Goal: Transaction & Acquisition: Book appointment/travel/reservation

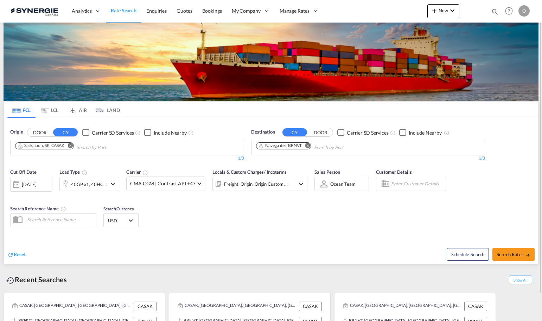
click at [494, 13] on md-icon "icon-magnify" at bounding box center [495, 12] width 8 height 8
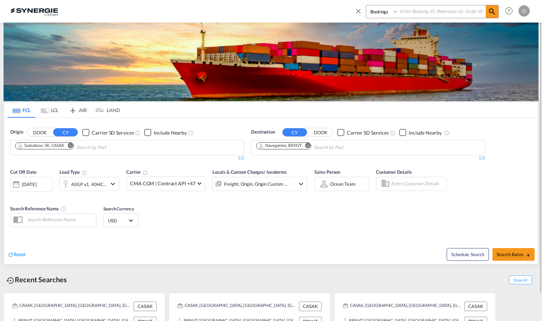
paste input "SYC000015009-A"
type input "SYC000015009-A"
click at [491, 12] on md-icon "icon-magnify" at bounding box center [492, 11] width 8 height 8
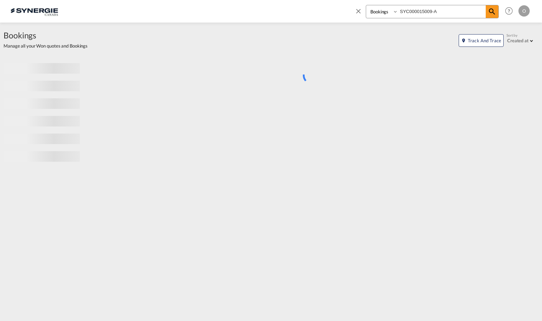
click at [395, 11] on select "Bookings Quotes Enquiries" at bounding box center [382, 11] width 33 height 13
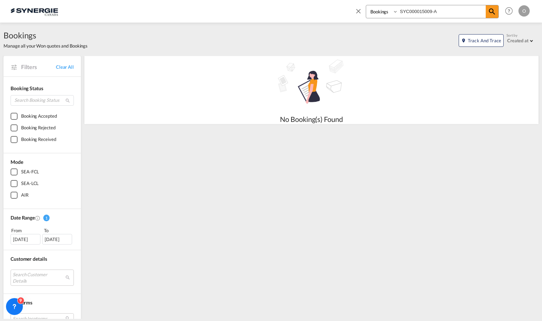
select select "Quotes"
click at [366, 5] on select "Bookings Quotes Enquiries" at bounding box center [382, 11] width 33 height 13
click at [491, 13] on md-icon "icon-magnify" at bounding box center [492, 11] width 8 height 8
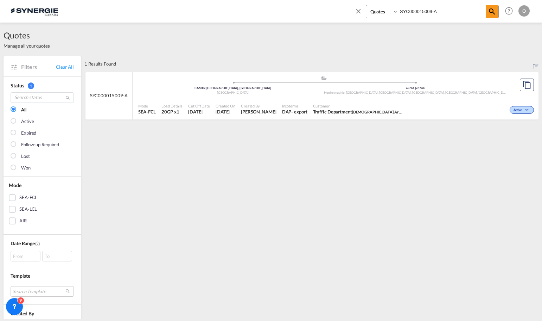
click at [248, 106] on div "Created By Pablo Gomez Saldarriaga" at bounding box center [258, 109] width 41 height 18
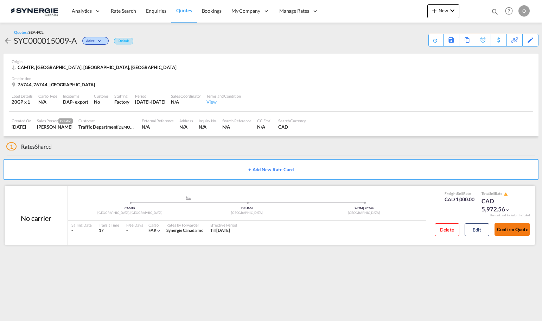
click at [508, 230] on button "Confirm Quote" at bounding box center [512, 229] width 35 height 13
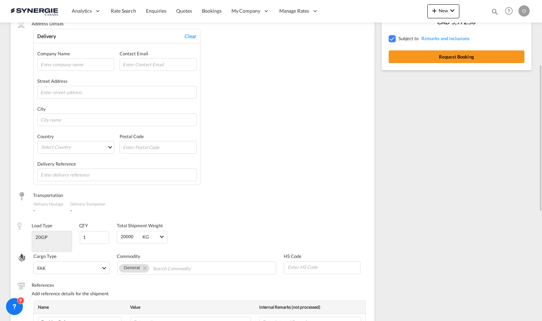
scroll to position [35, 0]
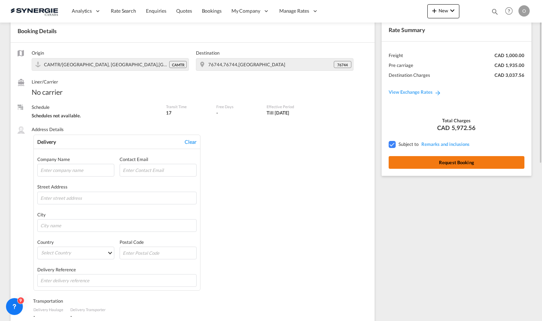
click at [456, 164] on button "Request Booking" at bounding box center [457, 162] width 136 height 13
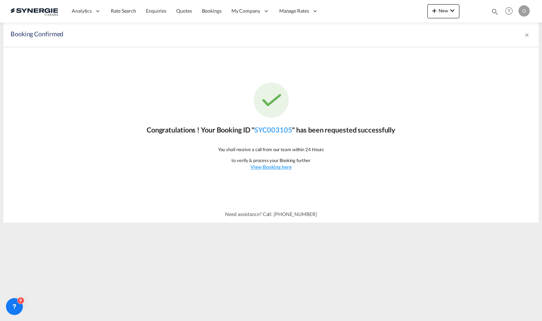
scroll to position [0, 0]
click at [271, 130] on link "SYC003105" at bounding box center [273, 129] width 38 height 8
